Goal: Find specific page/section: Find specific page/section

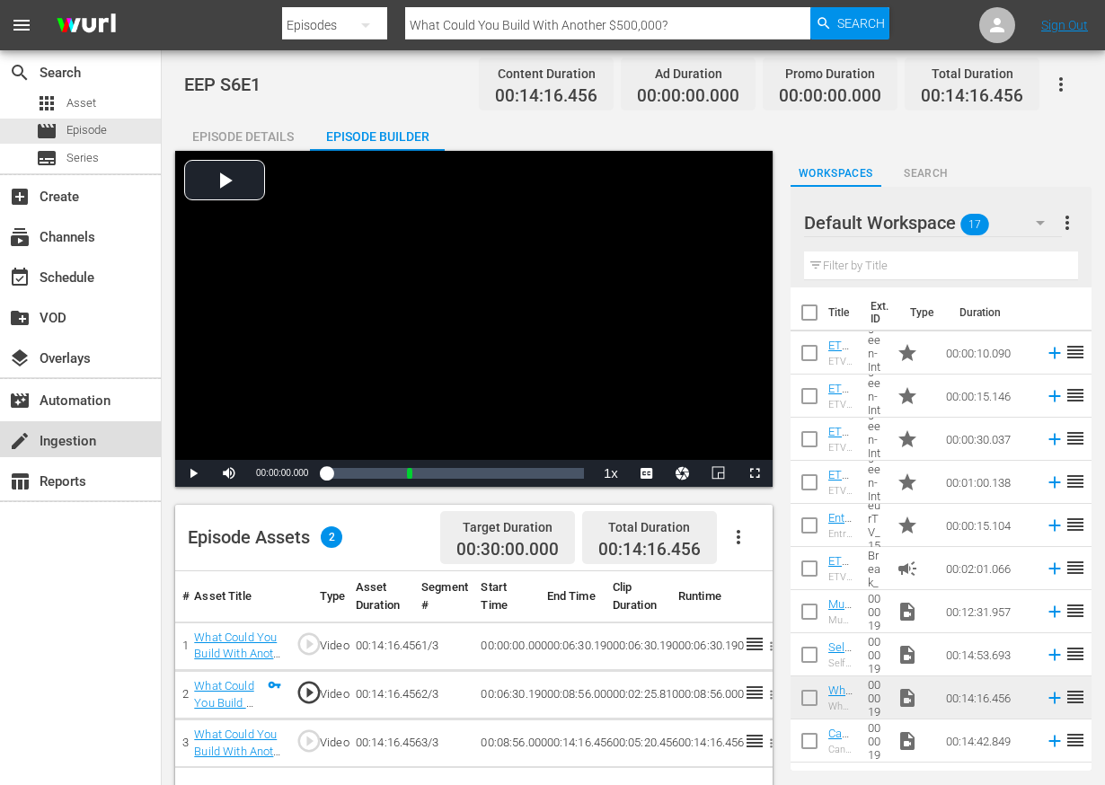
click at [102, 438] on div "create Ingestion" at bounding box center [80, 439] width 161 height 36
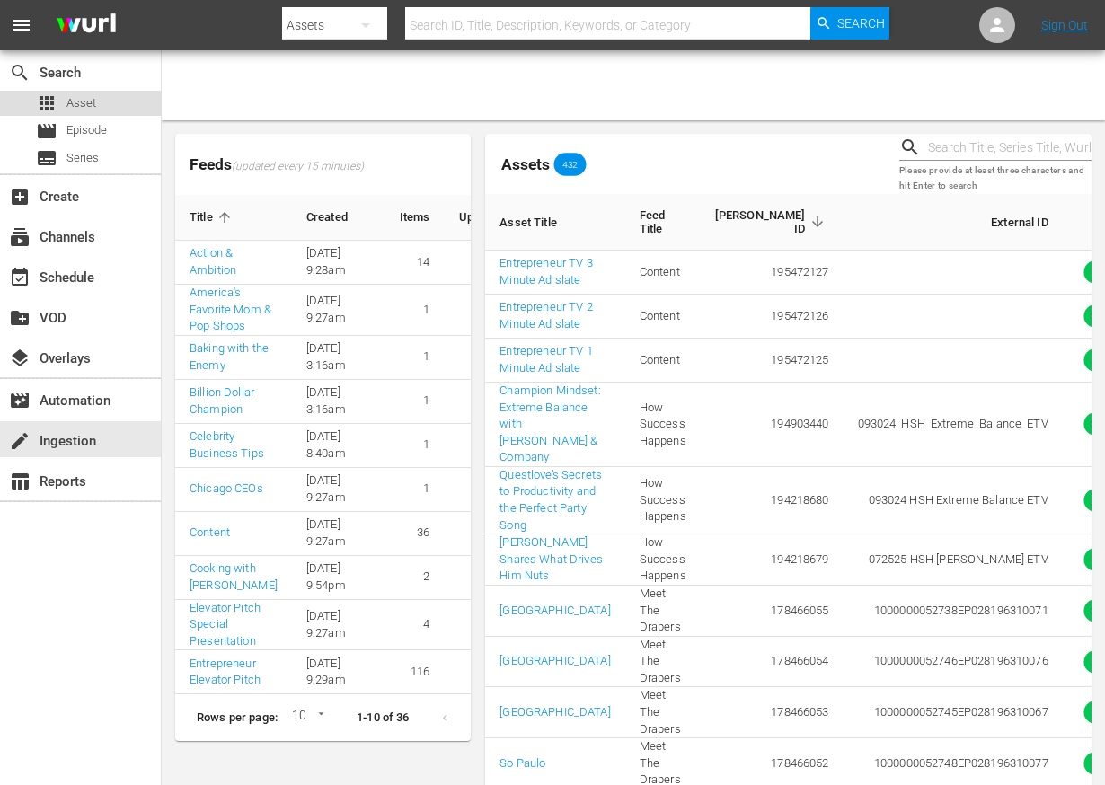
click at [85, 104] on span "Asset" at bounding box center [82, 103] width 30 height 18
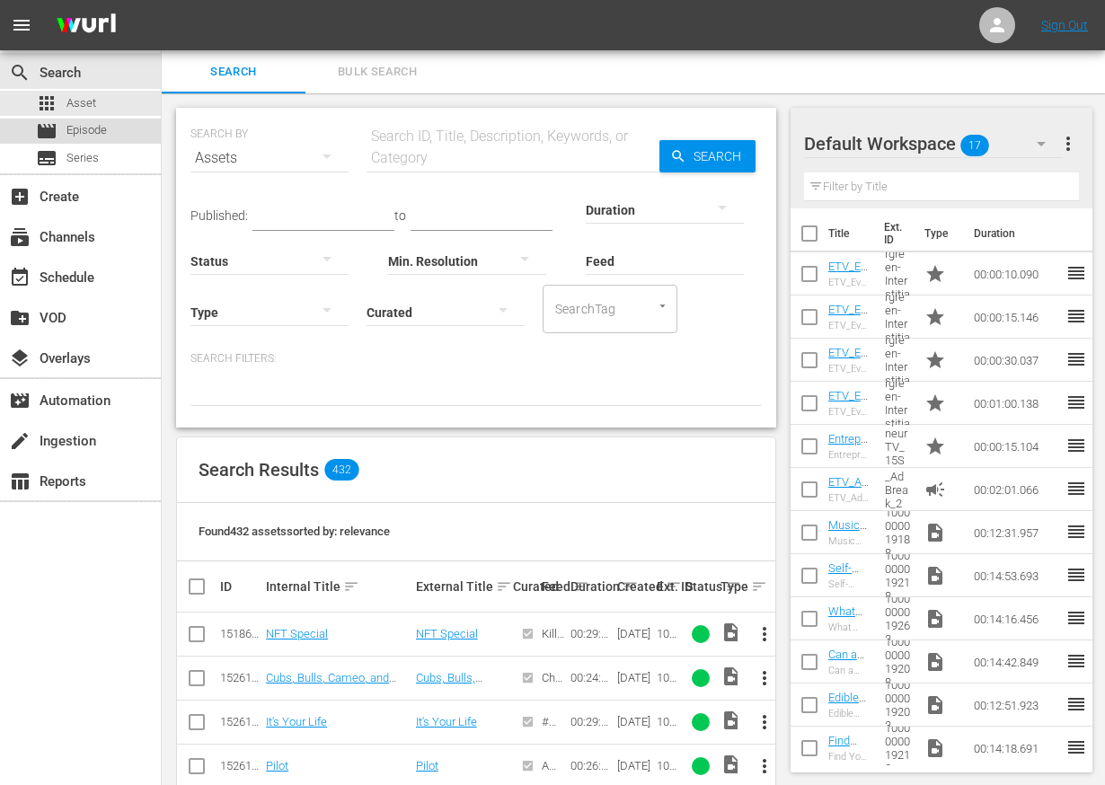
click at [85, 134] on span "Episode" at bounding box center [87, 130] width 40 height 18
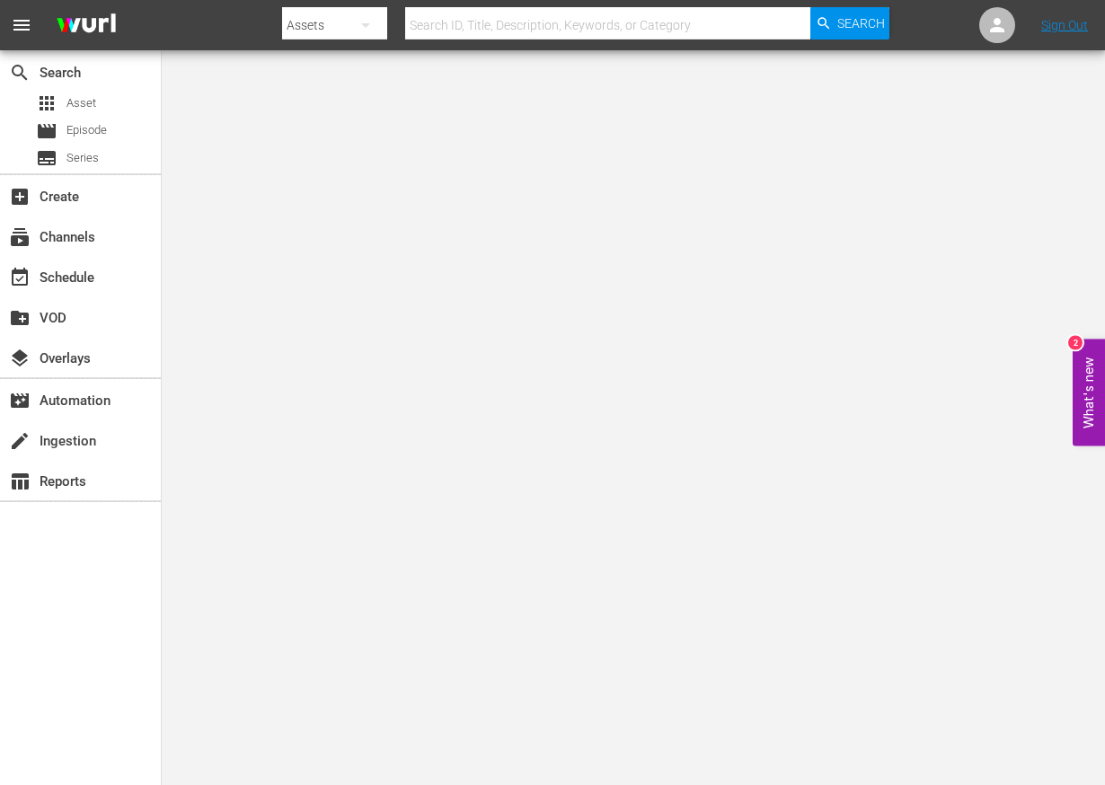
click at [1066, 35] on nav "menu Search By Assets Search ID, Title, Description, Keywords, or Category Sear…" at bounding box center [552, 25] width 1105 height 50
click at [1070, 28] on link "Sign Out" at bounding box center [1065, 25] width 47 height 14
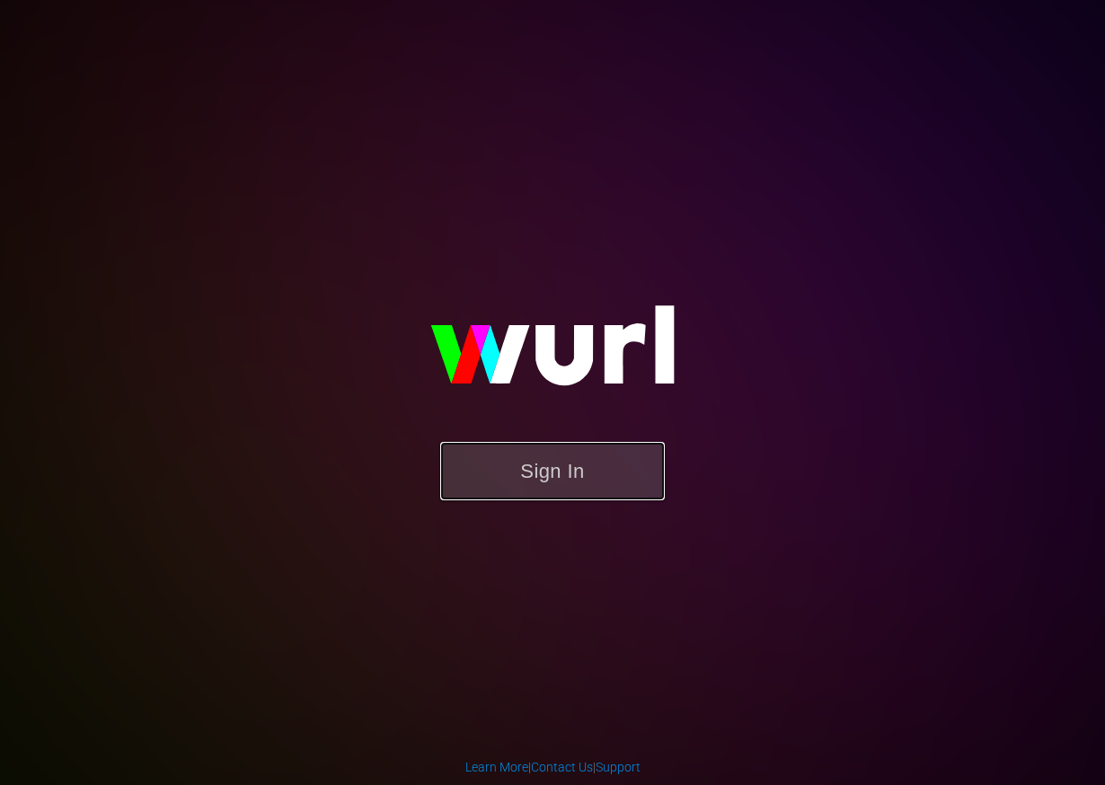
click at [581, 488] on button "Sign In" at bounding box center [552, 471] width 225 height 58
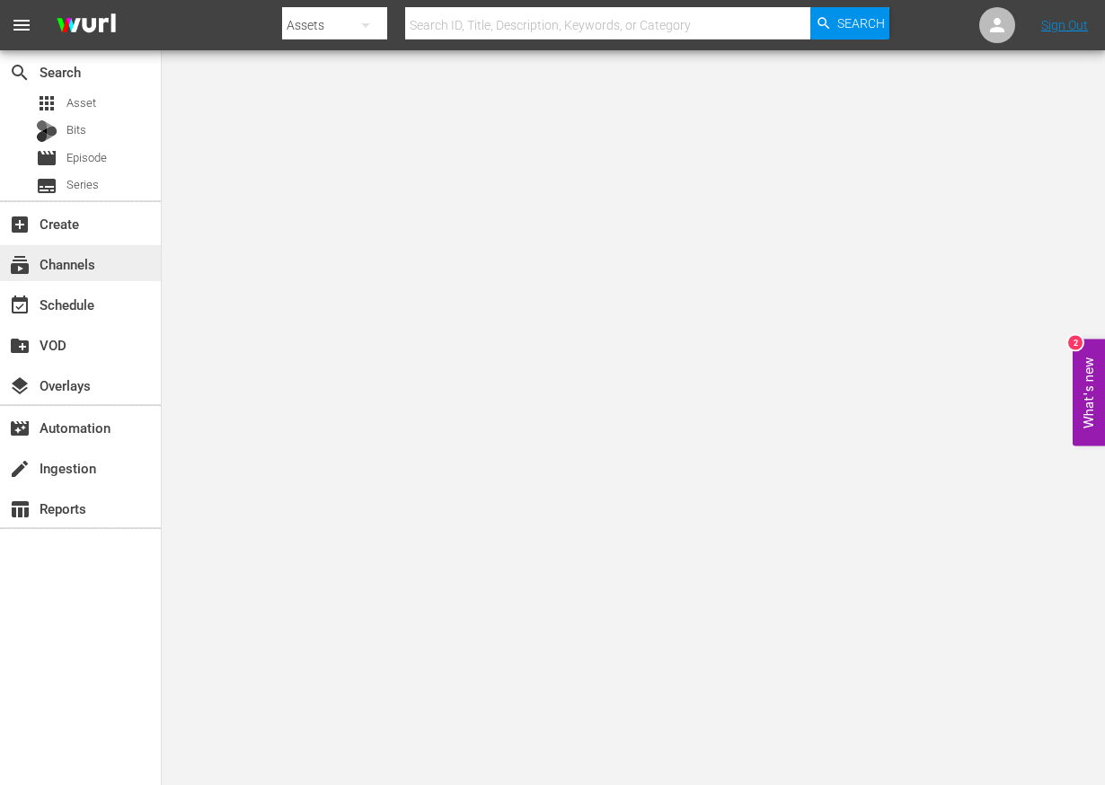
click at [104, 262] on div "subscriptions Channels" at bounding box center [80, 263] width 161 height 36
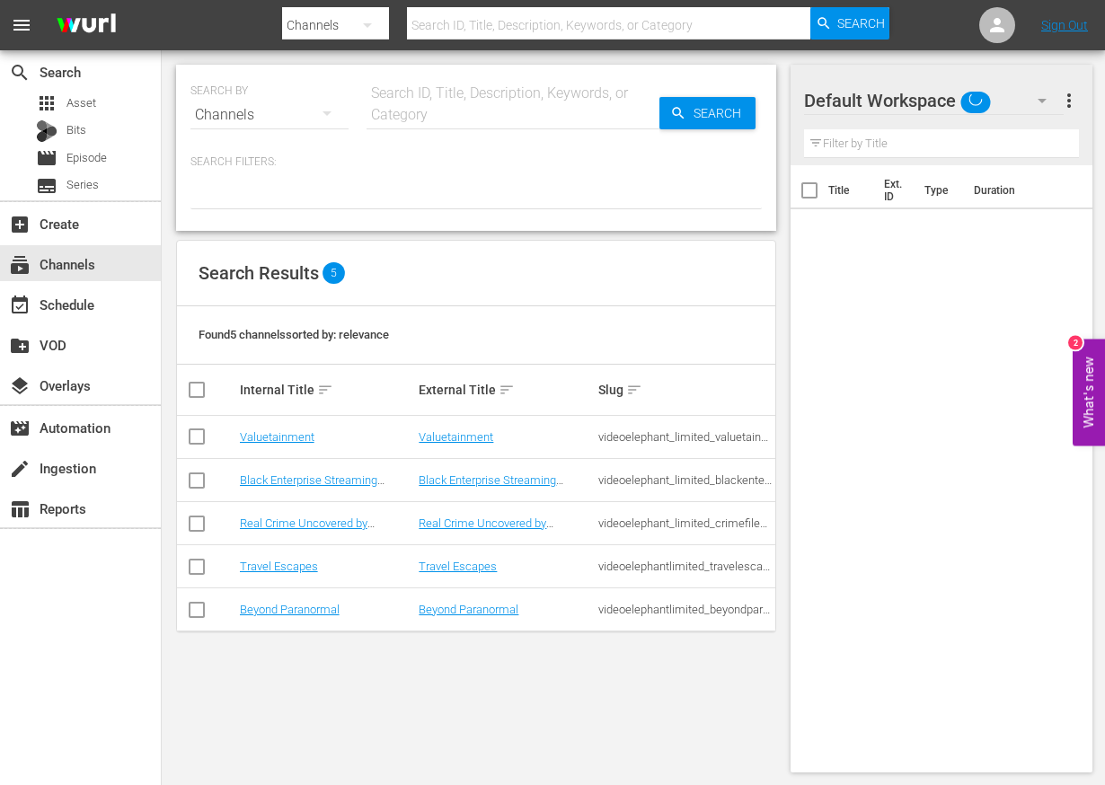
click at [200, 431] on input "checkbox" at bounding box center [197, 441] width 22 height 22
checkbox input "true"
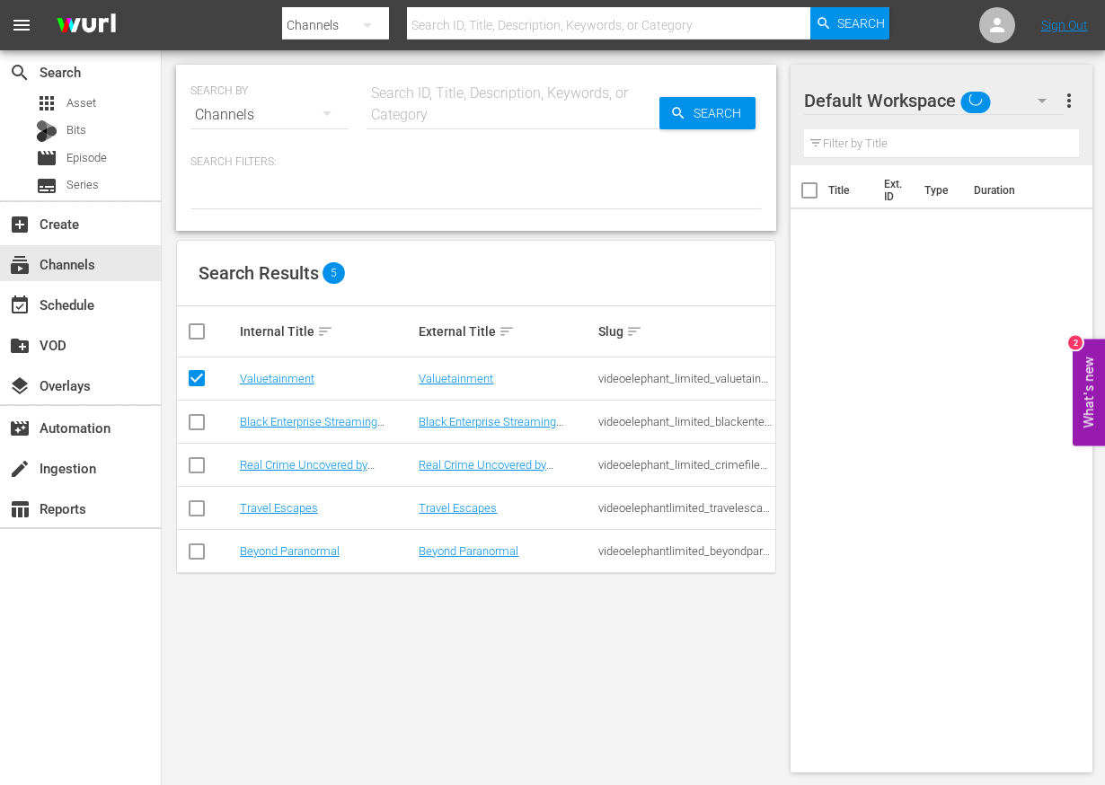
click at [279, 367] on td "Valuetainment" at bounding box center [327, 379] width 180 height 43
click at [277, 376] on link "Valuetainment" at bounding box center [277, 378] width 75 height 13
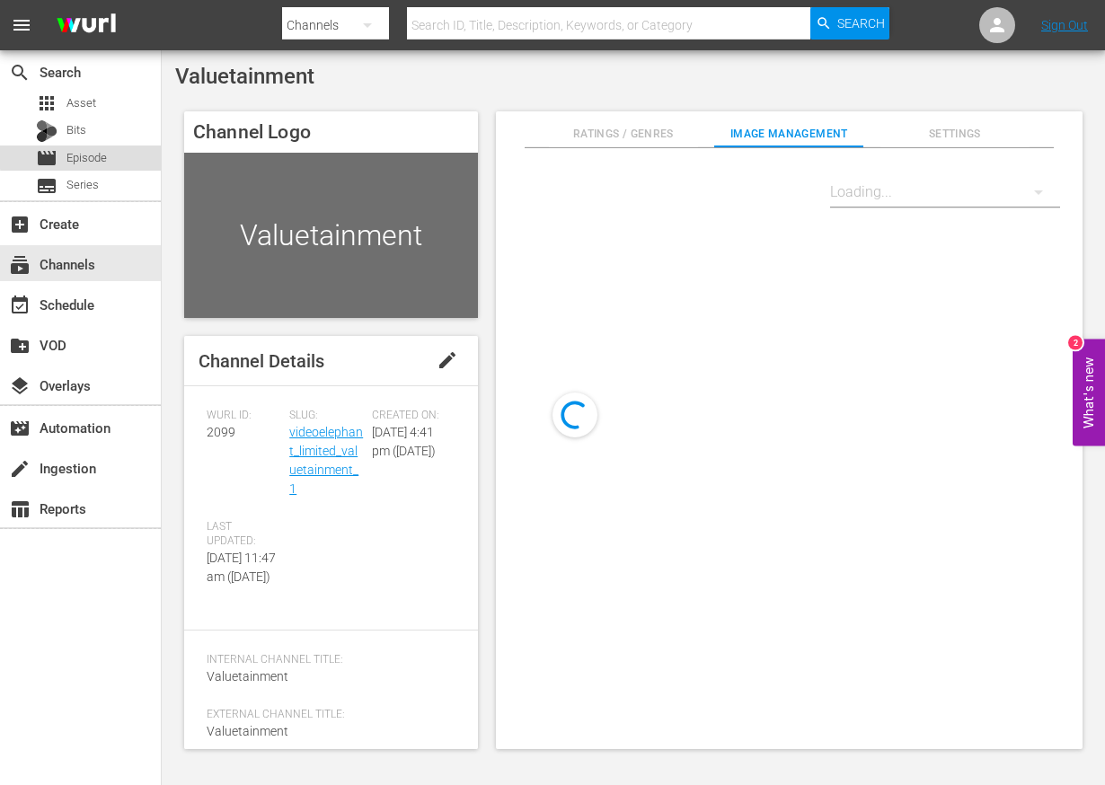
click at [89, 155] on span "Episode" at bounding box center [87, 158] width 40 height 18
